Goal: Task Accomplishment & Management: Manage account settings

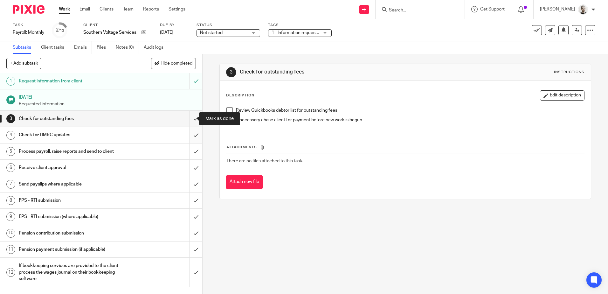
drag, startPoint x: 186, startPoint y: 117, endPoint x: 184, endPoint y: 131, distance: 13.5
click at [186, 117] on input "submit" at bounding box center [101, 119] width 202 height 16
click at [188, 135] on input "submit" at bounding box center [101, 135] width 202 height 16
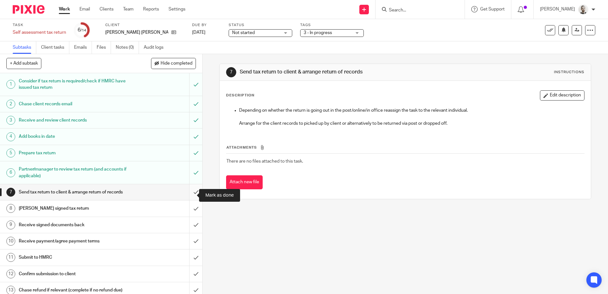
click at [189, 193] on input "submit" at bounding box center [101, 192] width 202 height 16
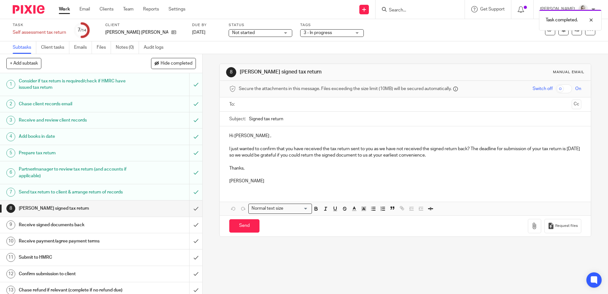
click at [265, 33] on div "Not started Not started" at bounding box center [261, 33] width 64 height 8
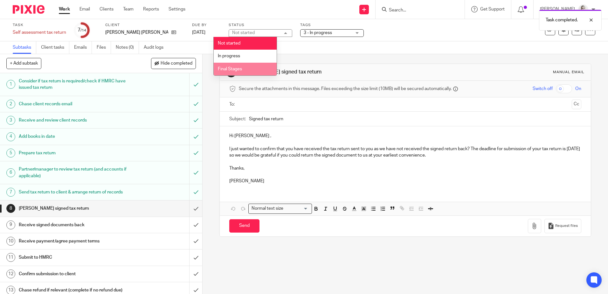
click at [256, 69] on li "Final Stages" at bounding box center [245, 69] width 63 height 13
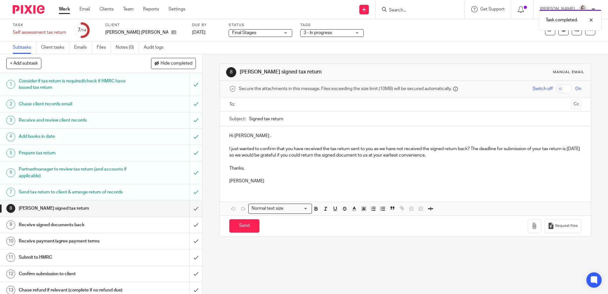
click at [313, 36] on div "3 - In progress" at bounding box center [332, 33] width 64 height 8
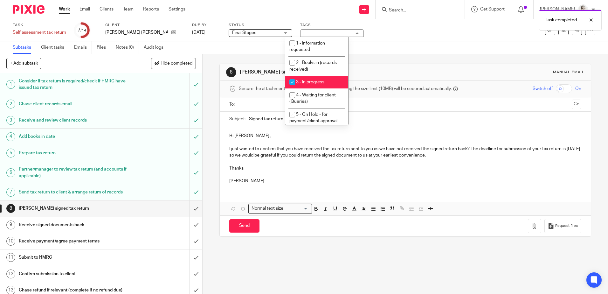
click at [313, 81] on span "3 - In progress" at bounding box center [310, 82] width 28 height 4
checkbox input "false"
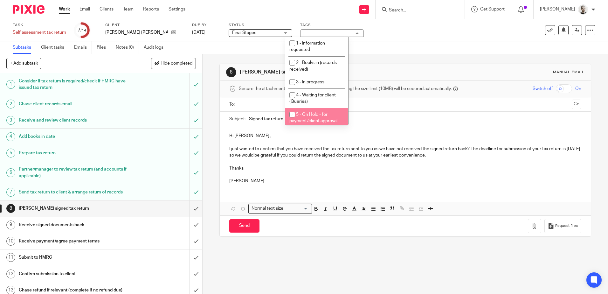
click at [322, 116] on span "5 - On Hold - for payment/client approval" at bounding box center [314, 117] width 48 height 11
checkbox input "true"
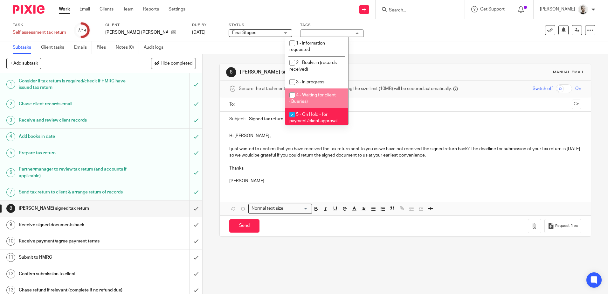
click at [218, 53] on div "Subtasks Client tasks Emails Files Notes (0) Audit logs" at bounding box center [304, 47] width 608 height 13
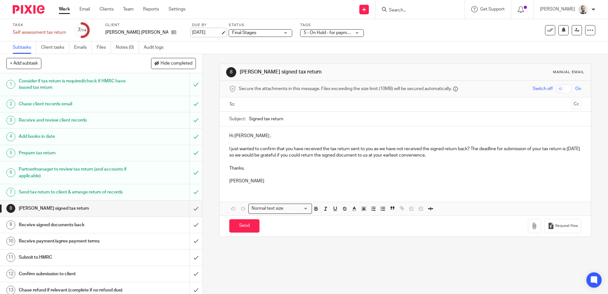
click at [192, 33] on link "22 Aug 2025" at bounding box center [206, 32] width 29 height 7
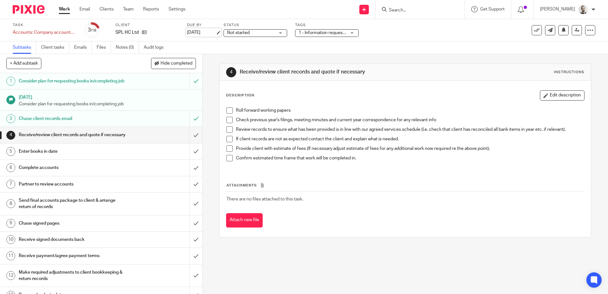
click at [199, 32] on link "[DATE]" at bounding box center [201, 32] width 29 height 7
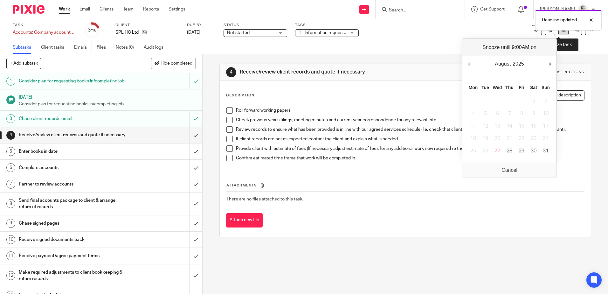
click at [562, 32] on icon at bounding box center [564, 29] width 5 height 5
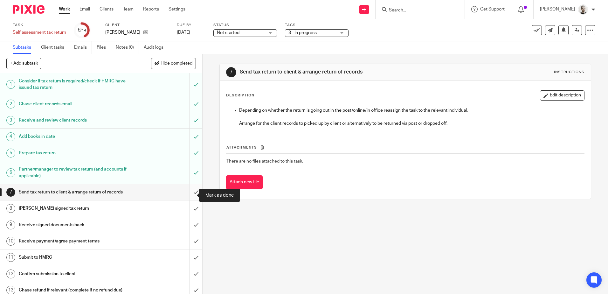
click at [187, 193] on input "submit" at bounding box center [101, 192] width 202 height 16
click at [273, 30] on div "Not started Not started" at bounding box center [246, 33] width 64 height 8
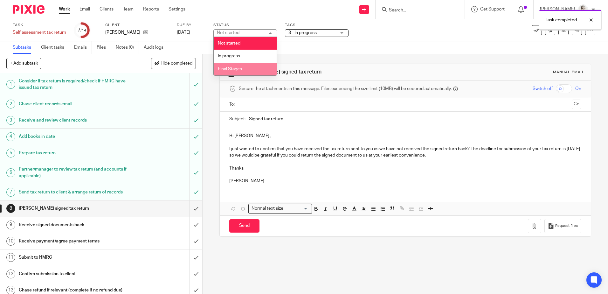
click at [249, 68] on li "Final Stages" at bounding box center [245, 69] width 63 height 13
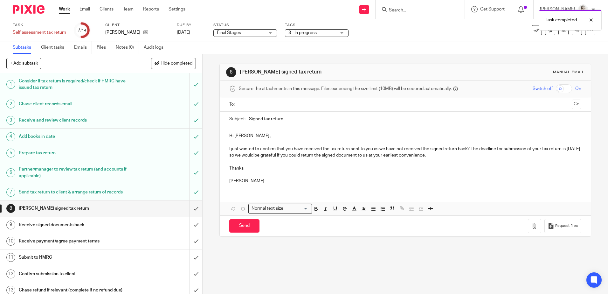
click at [305, 39] on div "Task Self assessment tax return Save Self assessment tax return 7 /14 Client [P…" at bounding box center [304, 30] width 608 height 22
click at [305, 35] on span "3 - In progress" at bounding box center [303, 33] width 28 height 4
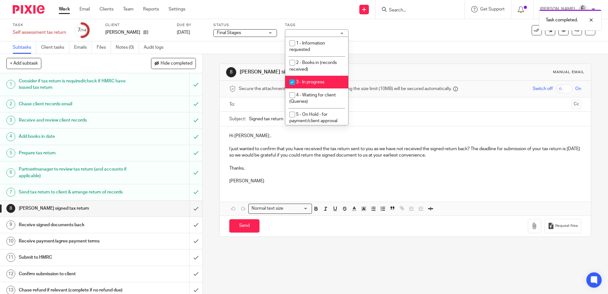
click at [306, 79] on li "3 - In progress" at bounding box center [316, 82] width 63 height 13
checkbox input "false"
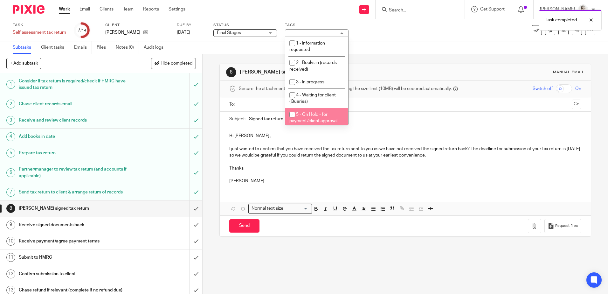
click at [314, 118] on li "5 - On Hold - for payment/client approval" at bounding box center [316, 117] width 63 height 19
checkbox input "true"
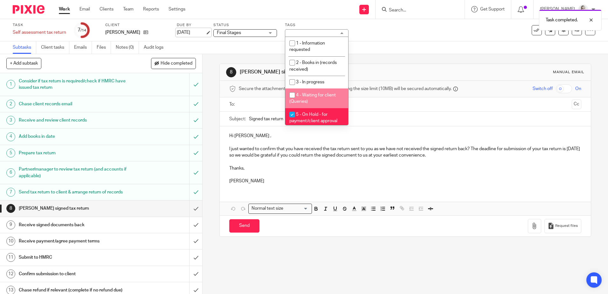
click at [189, 30] on link "[DATE]" at bounding box center [191, 32] width 29 height 7
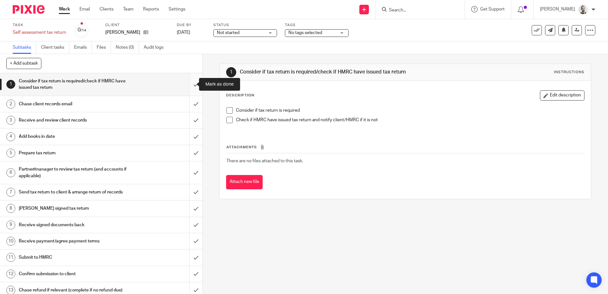
click at [187, 84] on input "submit" at bounding box center [101, 84] width 202 height 23
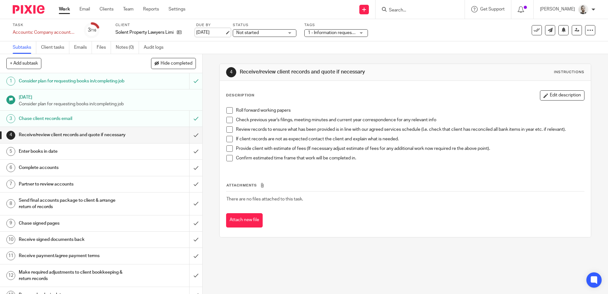
click at [212, 34] on link "[DATE]" at bounding box center [210, 32] width 29 height 7
click at [560, 32] on button at bounding box center [564, 30] width 10 height 10
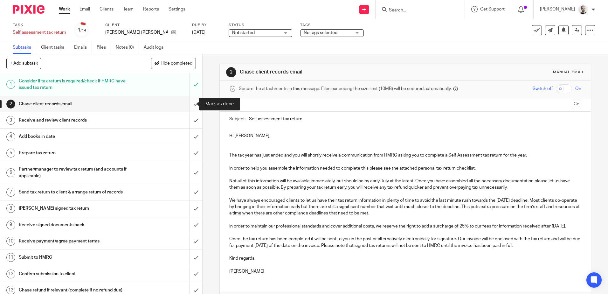
click at [188, 106] on input "submit" at bounding box center [101, 104] width 202 height 16
click at [317, 33] on span "No tags selected" at bounding box center [321, 33] width 34 height 4
click at [192, 32] on link "22 Aug 2025" at bounding box center [206, 32] width 29 height 7
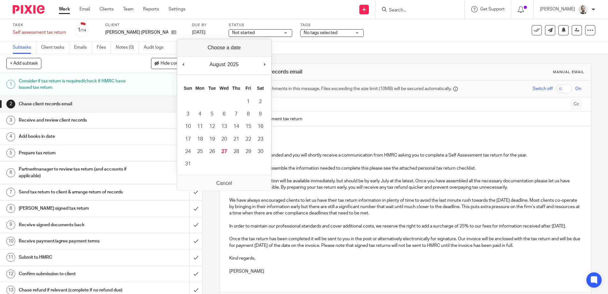
click at [297, 55] on div "2 Chase client records email Manual email Secure the attachments in this messag…" at bounding box center [406, 195] width 372 height 282
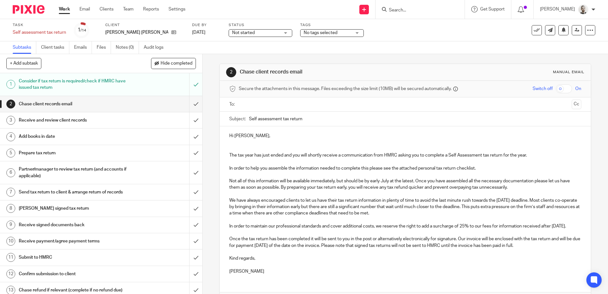
click at [310, 32] on span "No tags selected" at bounding box center [321, 33] width 34 height 4
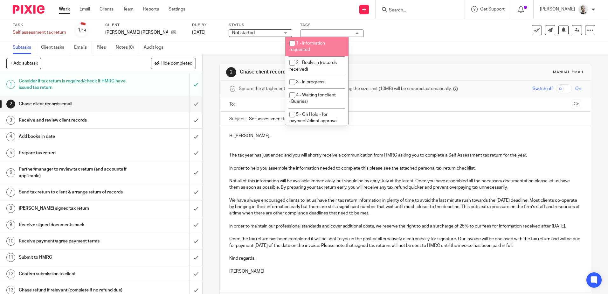
click at [306, 48] on span "1 - Information requested" at bounding box center [308, 46] width 36 height 11
checkbox input "true"
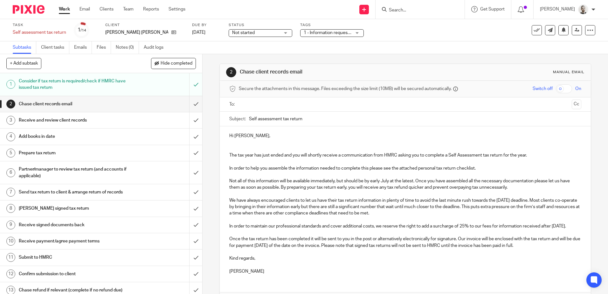
click at [389, 41] on div "Task Self assessment tax return Save Self assessment tax return 1 /14 Client Se…" at bounding box center [304, 30] width 608 height 22
click at [192, 33] on link "22 Aug 2025" at bounding box center [206, 32] width 29 height 7
click at [191, 104] on input "submit" at bounding box center [101, 104] width 202 height 16
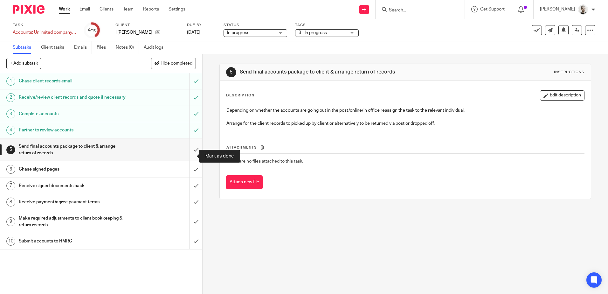
click at [190, 158] on input "submit" at bounding box center [101, 149] width 202 height 23
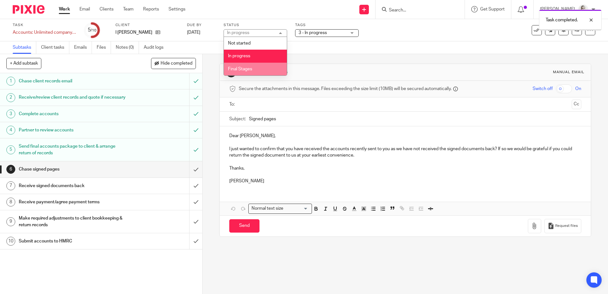
click at [260, 66] on li "Final Stages" at bounding box center [255, 69] width 63 height 13
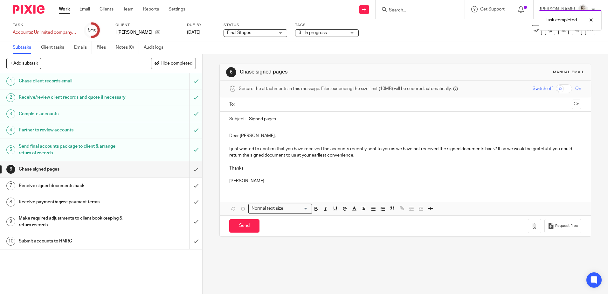
click at [311, 34] on span "3 - In progress" at bounding box center [313, 33] width 28 height 4
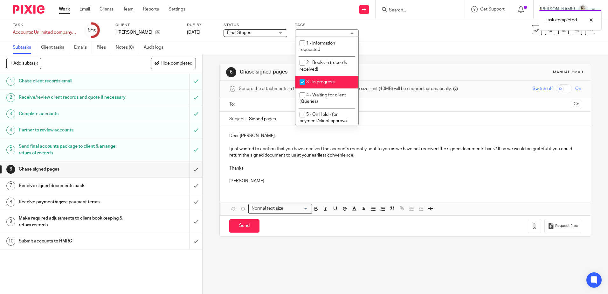
click at [313, 86] on li "3 - In progress" at bounding box center [327, 82] width 63 height 13
checkbox input "false"
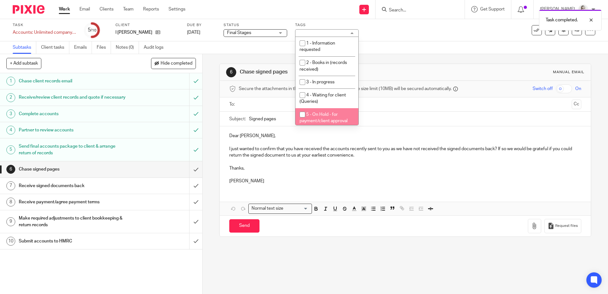
click at [318, 119] on span "5 - On Hold - for payment/client approval" at bounding box center [324, 117] width 48 height 11
checkbox input "true"
click at [205, 29] on link "[DATE]" at bounding box center [201, 32] width 29 height 7
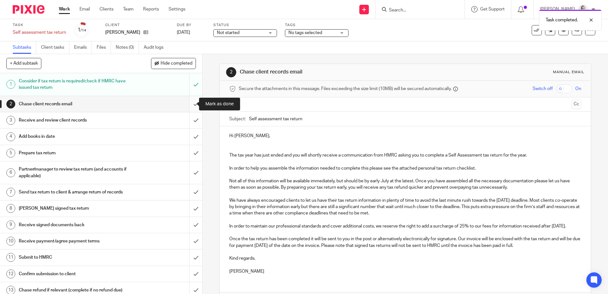
click at [190, 102] on input "submit" at bounding box center [101, 104] width 202 height 16
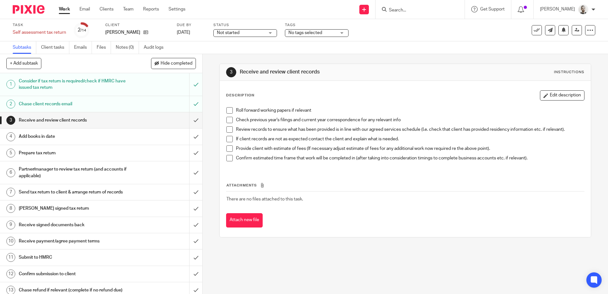
click at [296, 32] on span "No tags selected" at bounding box center [306, 33] width 34 height 4
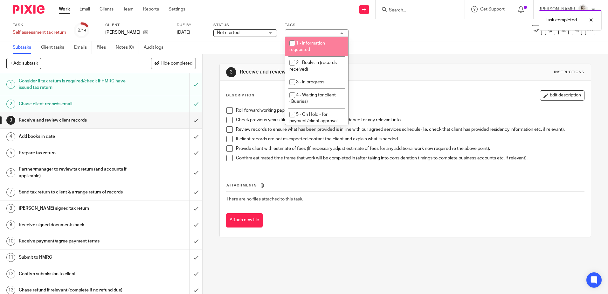
click at [299, 47] on li "1 - Information requested" at bounding box center [316, 46] width 63 height 19
checkbox input "true"
click at [195, 31] on link "22 Aug 2025" at bounding box center [191, 32] width 29 height 7
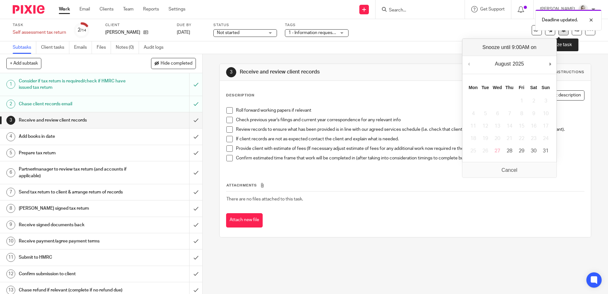
click at [559, 32] on button at bounding box center [564, 30] width 10 height 10
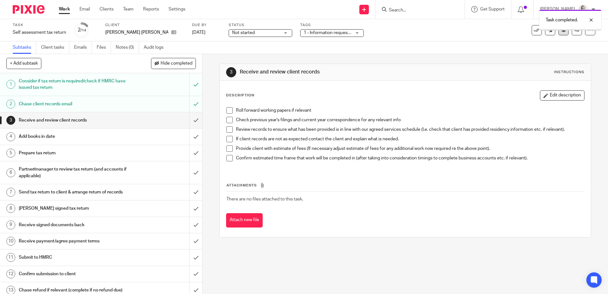
click at [562, 32] on icon at bounding box center [564, 29] width 5 height 5
click at [314, 33] on span "No tags selected" at bounding box center [321, 33] width 34 height 4
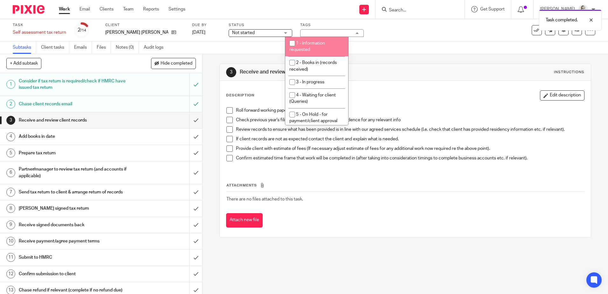
click at [310, 50] on span "1 - Information requested" at bounding box center [308, 46] width 36 height 11
checkbox input "true"
click at [192, 32] on link "22 Aug 2025" at bounding box center [206, 32] width 29 height 7
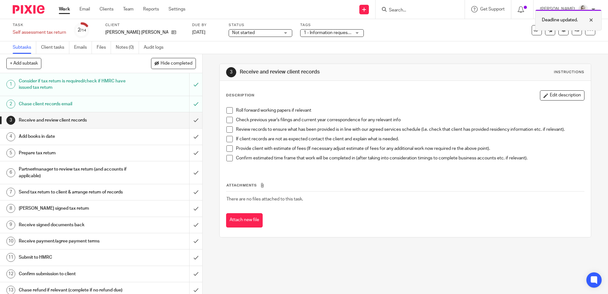
click at [558, 30] on div "Deadline updated." at bounding box center [569, 20] width 67 height 21
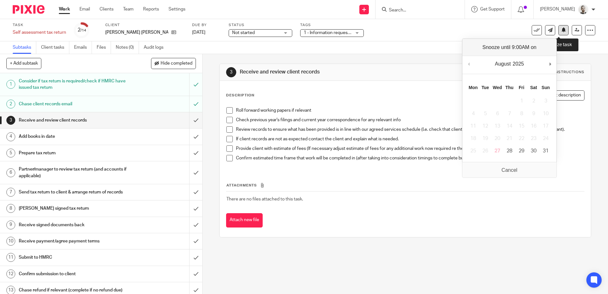
click at [562, 31] on icon at bounding box center [564, 29] width 5 height 5
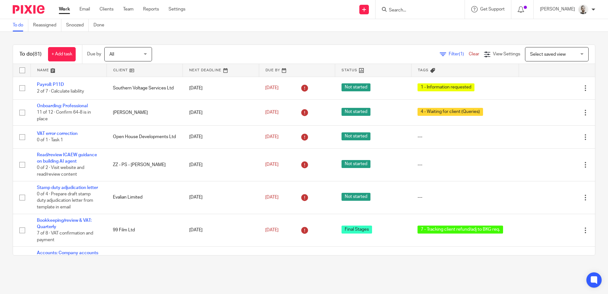
click at [268, 69] on link at bounding box center [297, 70] width 76 height 13
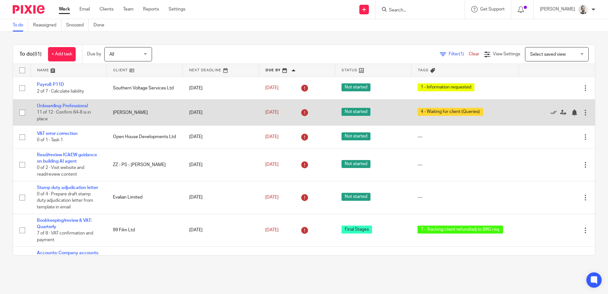
click at [187, 111] on td "[DATE]" at bounding box center [221, 112] width 76 height 26
click at [280, 112] on link "[DATE]" at bounding box center [279, 112] width 29 height 7
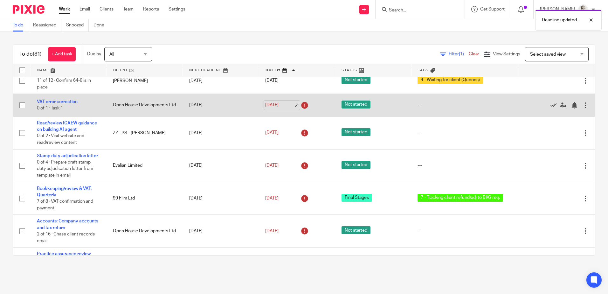
click at [274, 105] on link "[DATE]" at bounding box center [279, 105] width 29 height 7
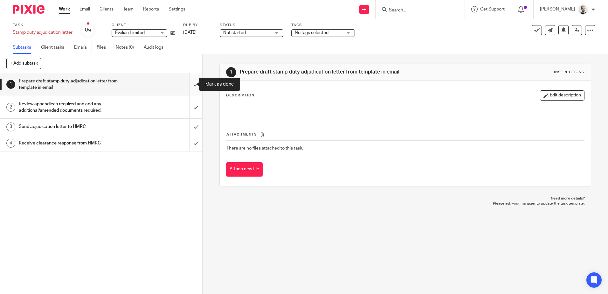
click at [193, 87] on input "submit" at bounding box center [101, 84] width 202 height 23
click at [192, 101] on input "submit" at bounding box center [101, 107] width 202 height 23
click at [192, 123] on input "submit" at bounding box center [101, 127] width 202 height 16
click at [194, 137] on input "submit" at bounding box center [101, 143] width 202 height 16
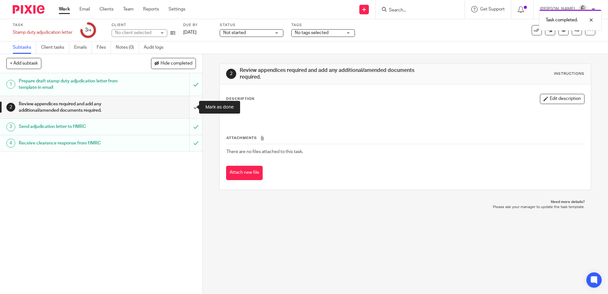
click at [195, 107] on input "submit" at bounding box center [101, 107] width 202 height 23
